Goal: Information Seeking & Learning: Compare options

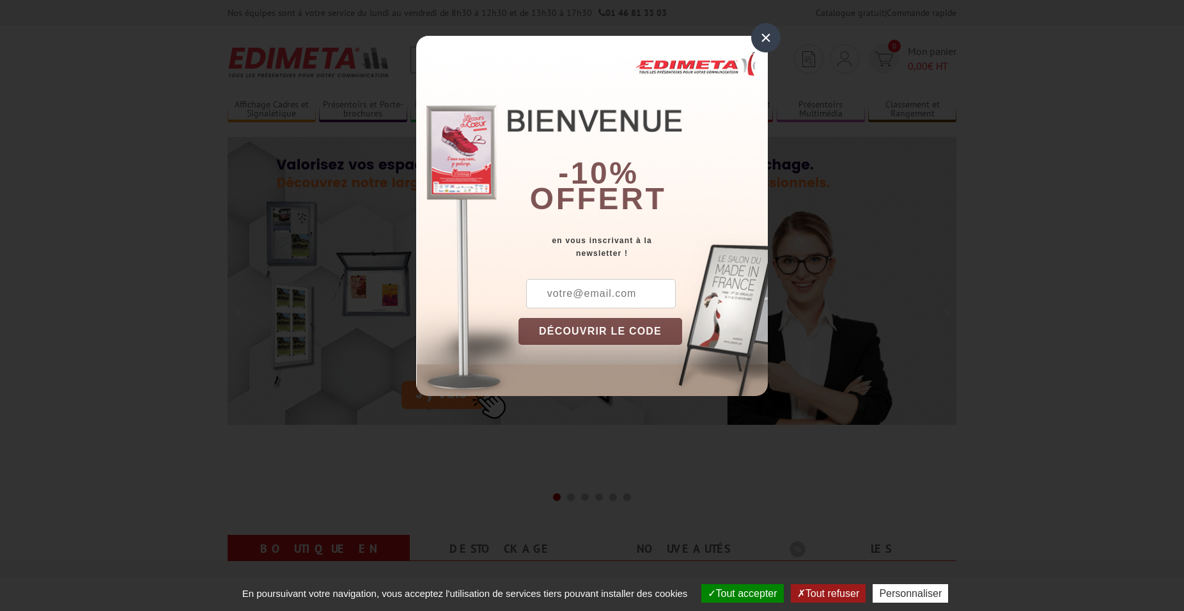
click at [767, 44] on div "×" at bounding box center [765, 37] width 29 height 29
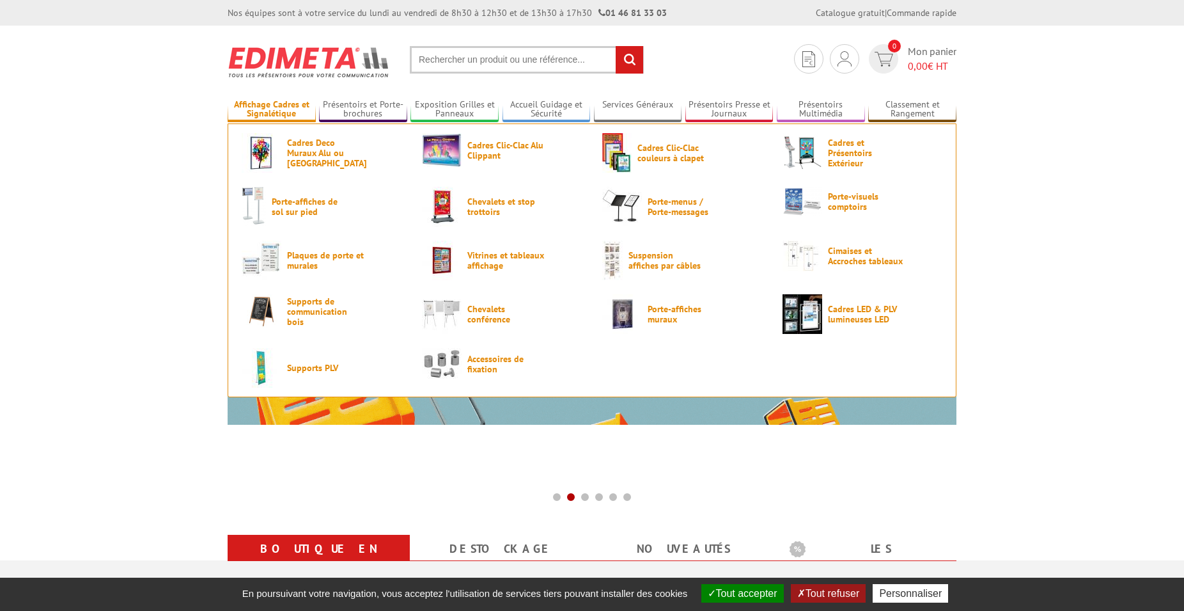
click at [279, 114] on link "Affichage Cadres et Signalétique" at bounding box center [272, 109] width 88 height 21
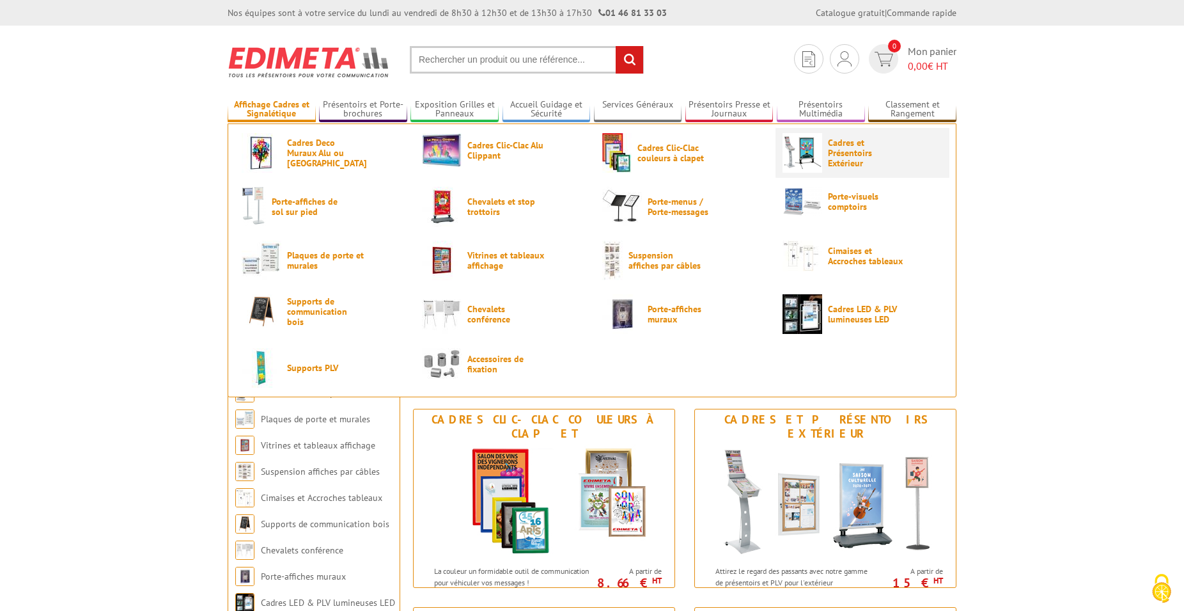
click at [828, 162] on span "Cadres et Présentoirs Extérieur" at bounding box center [866, 152] width 77 height 31
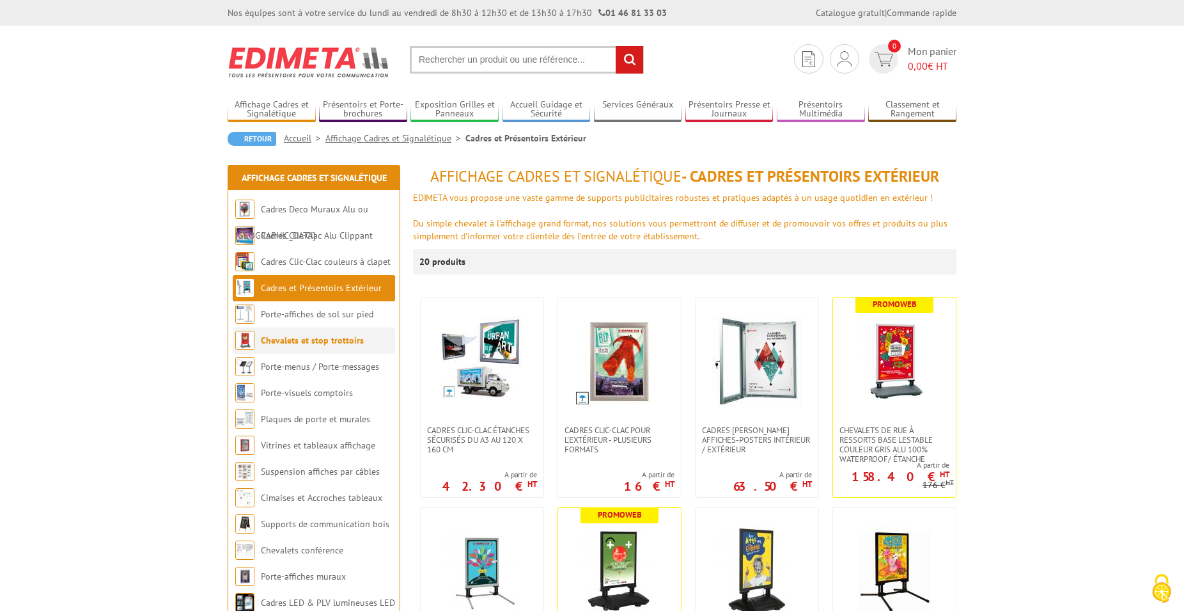
click at [324, 339] on link "Chevalets et stop trottoirs" at bounding box center [312, 340] width 103 height 12
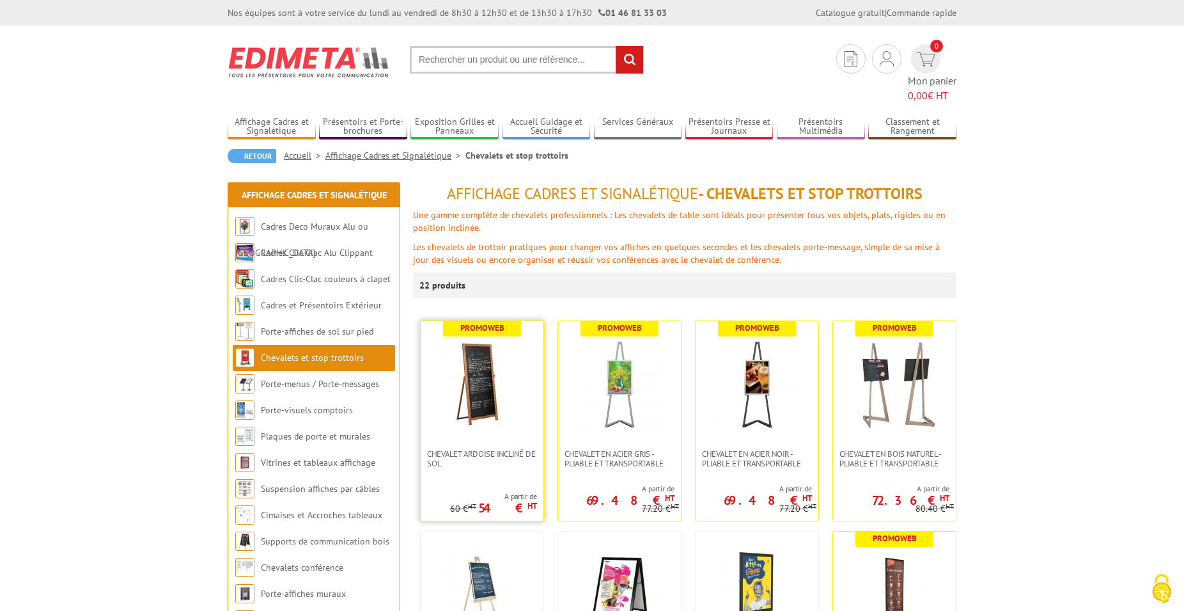
click at [503, 351] on img at bounding box center [482, 385] width 90 height 90
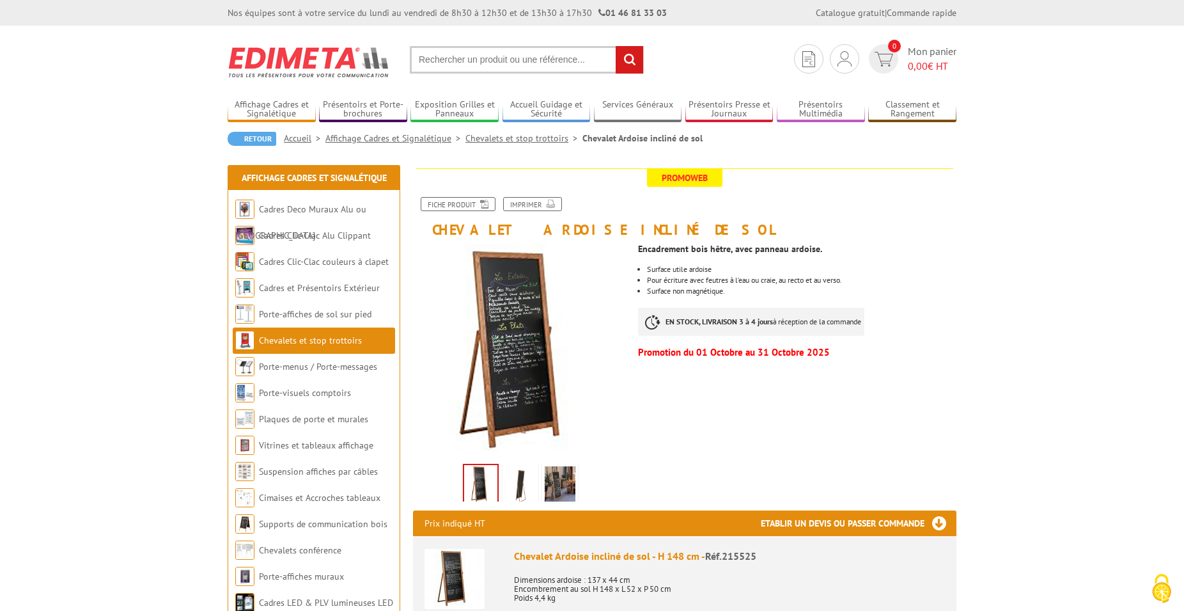
click at [515, 487] on img at bounding box center [520, 486] width 31 height 40
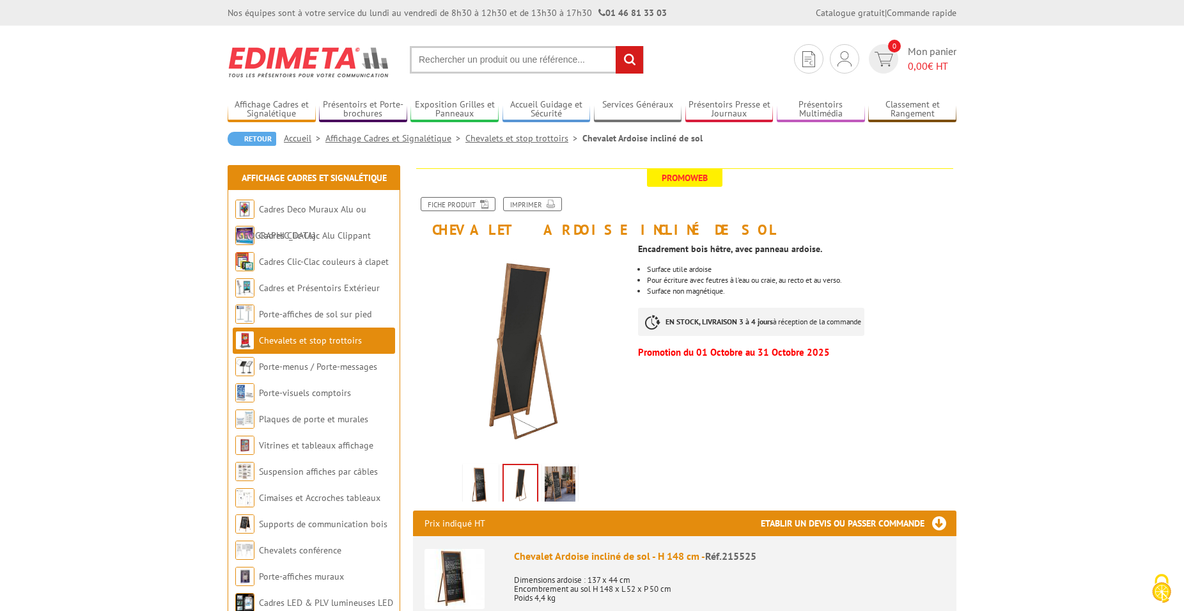
click at [565, 479] on img at bounding box center [560, 486] width 31 height 40
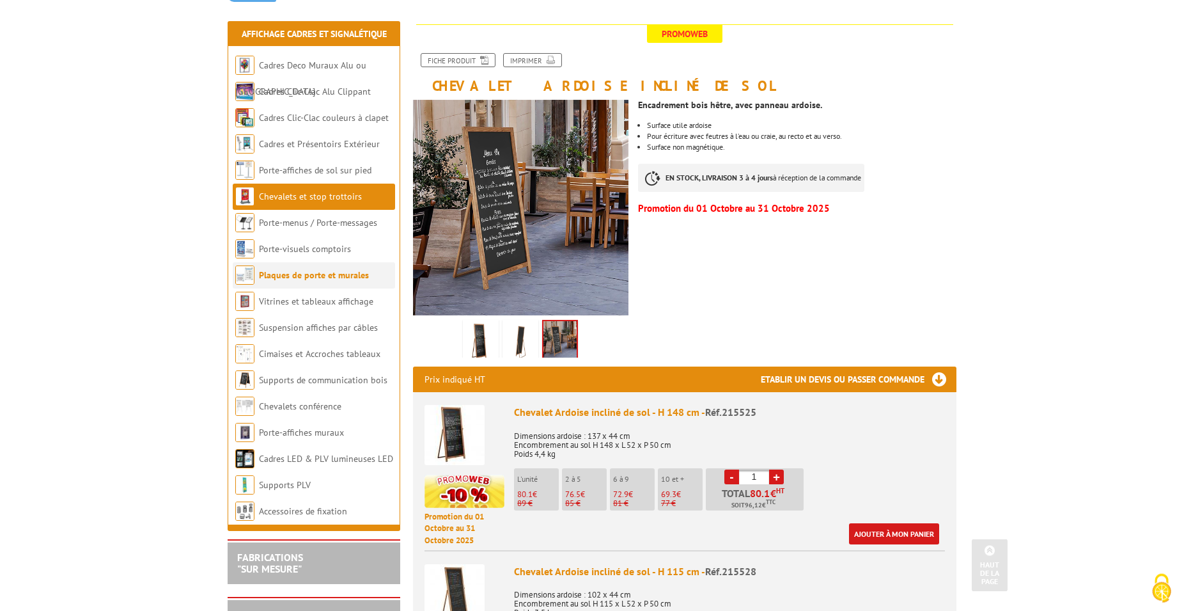
scroll to position [130, 0]
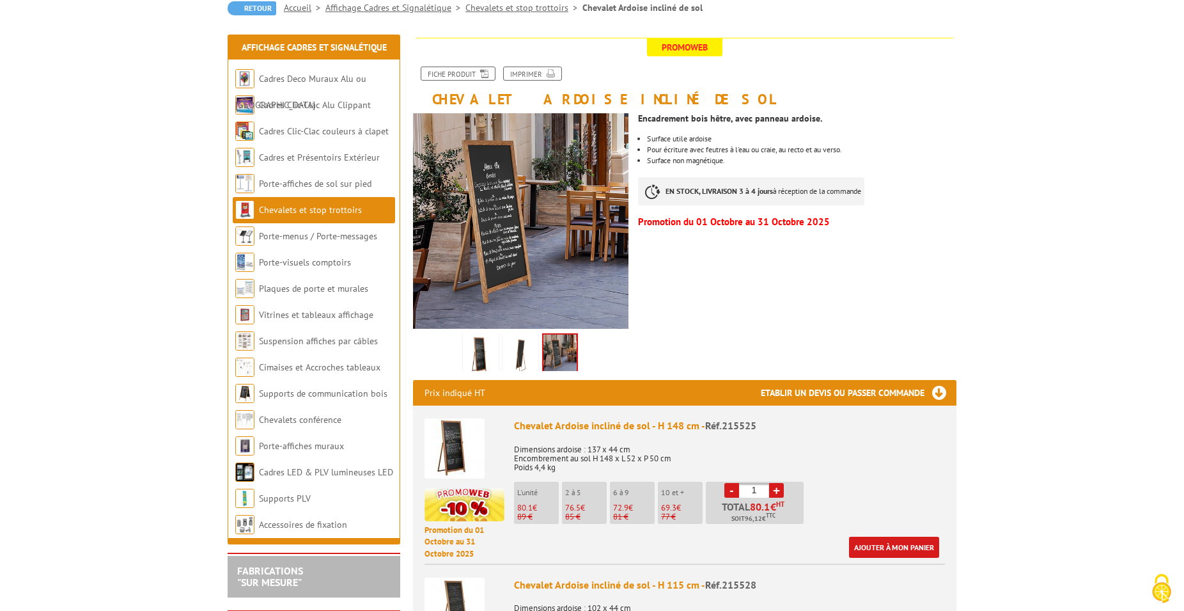
click at [311, 209] on link "Chevalets et stop trottoirs" at bounding box center [310, 210] width 103 height 12
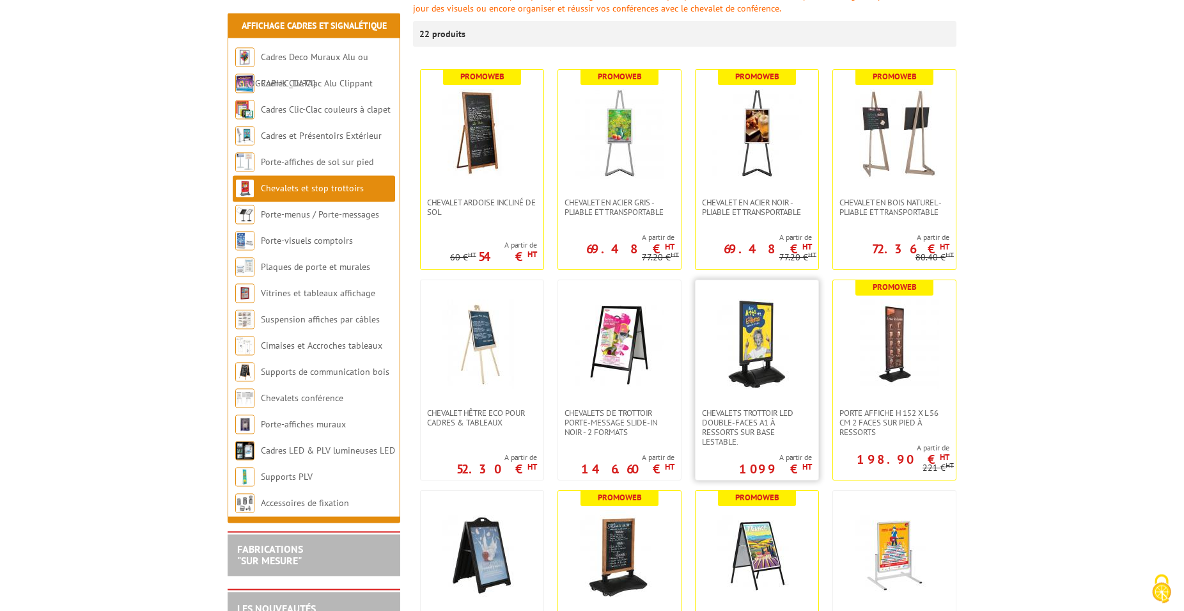
scroll to position [261, 0]
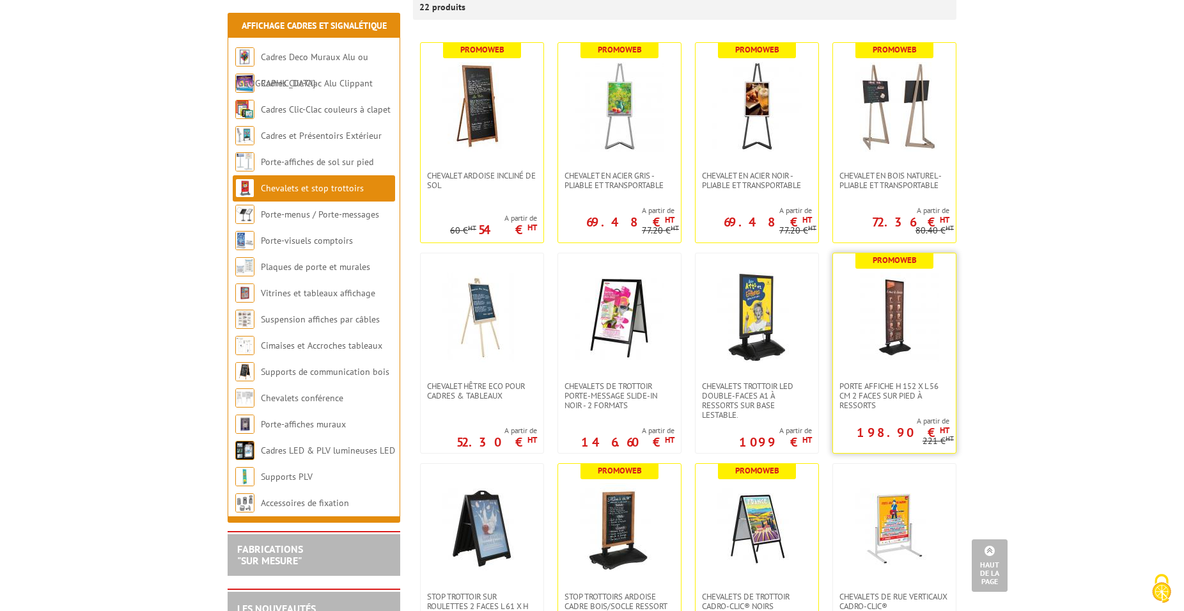
click at [893, 320] on img at bounding box center [895, 317] width 90 height 90
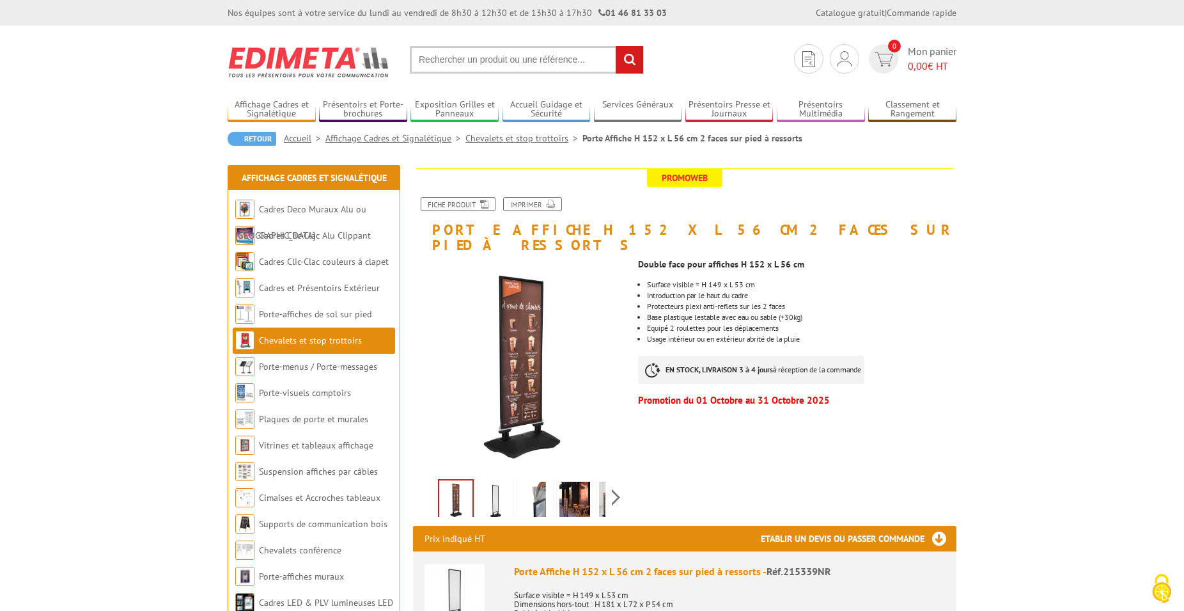
click at [332, 336] on link "Chevalets et stop trottoirs" at bounding box center [310, 340] width 103 height 12
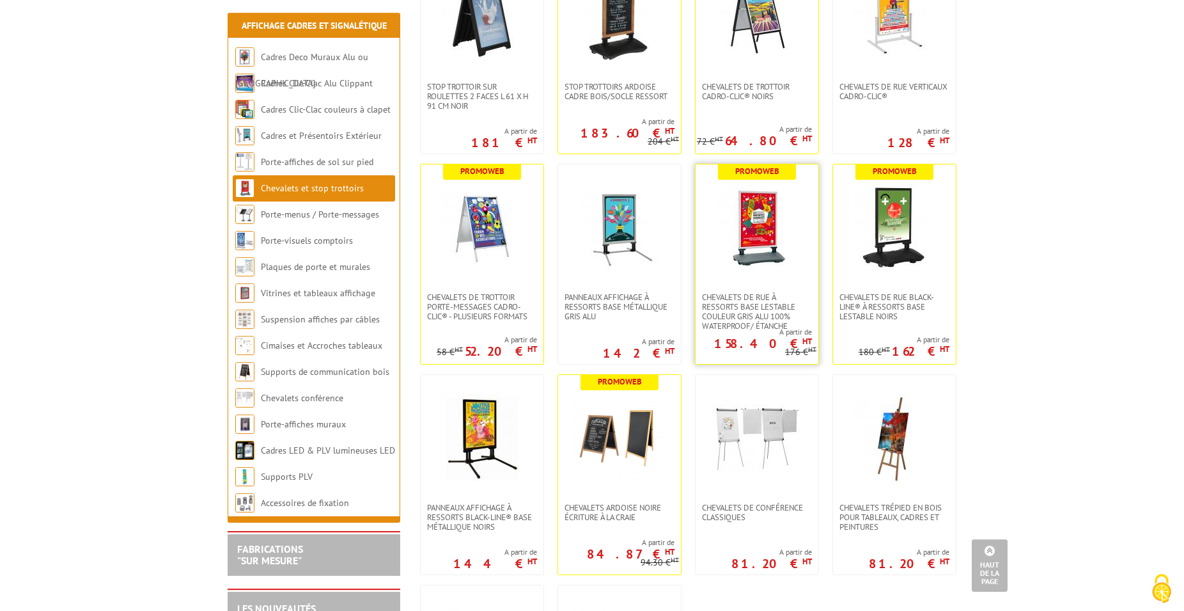
scroll to position [783, 0]
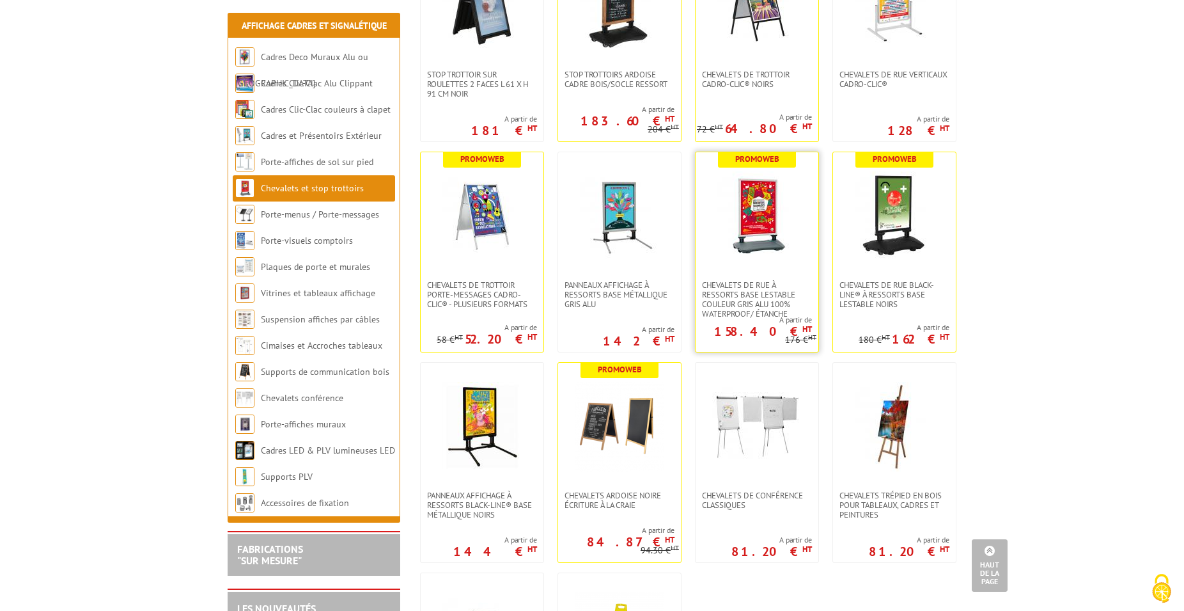
click at [769, 215] on img at bounding box center [757, 216] width 90 height 90
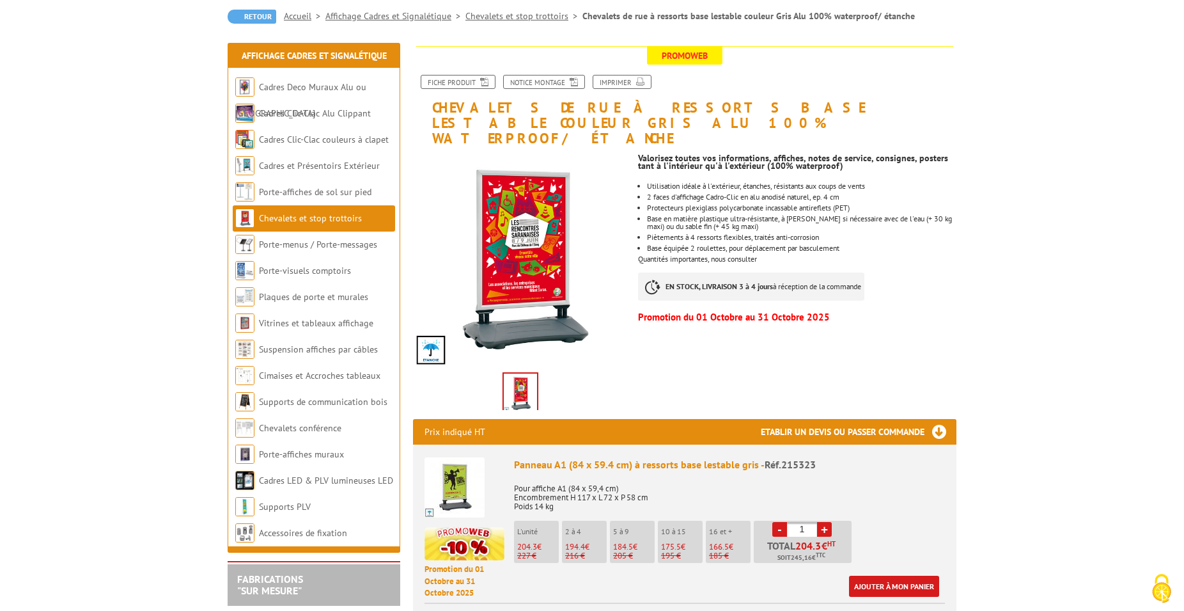
scroll to position [130, 0]
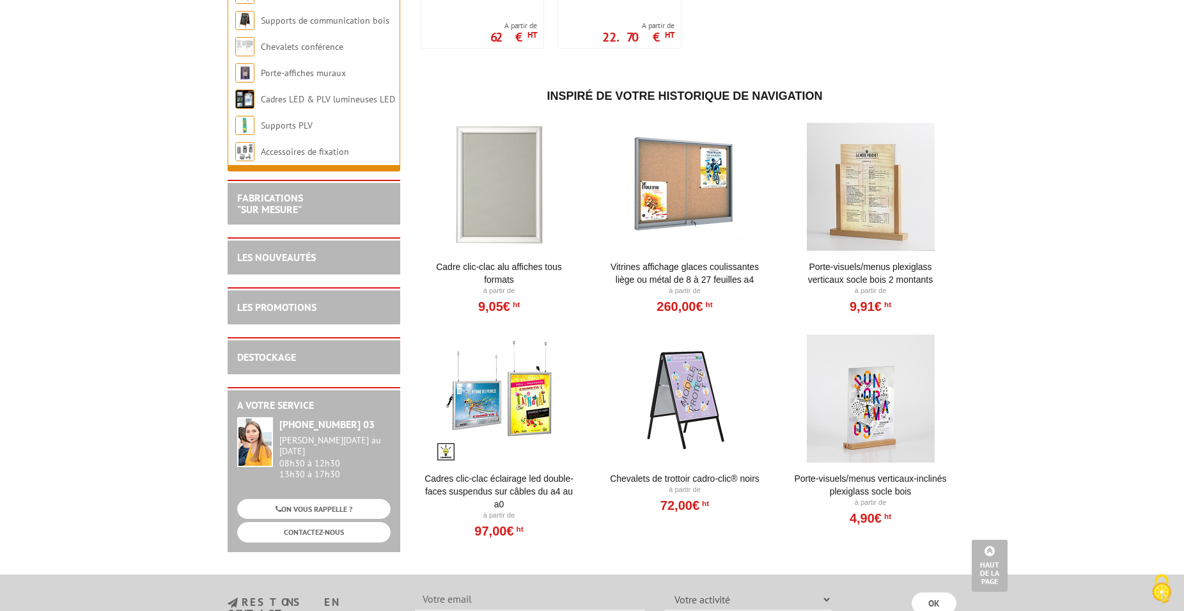
scroll to position [1630, 0]
